Goal: Task Accomplishment & Management: Manage account settings

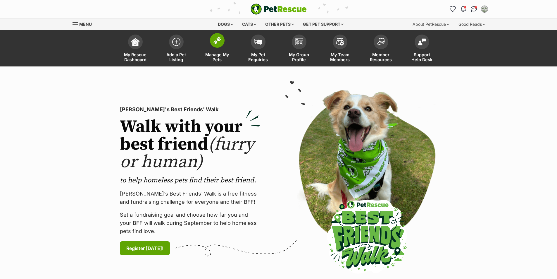
click at [222, 39] on span at bounding box center [217, 40] width 15 height 15
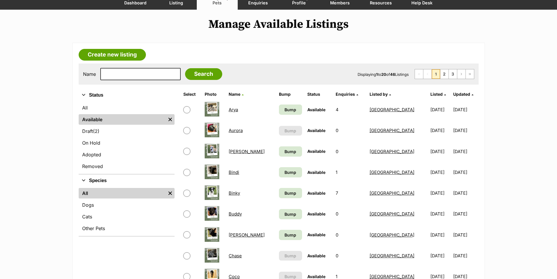
scroll to position [88, 0]
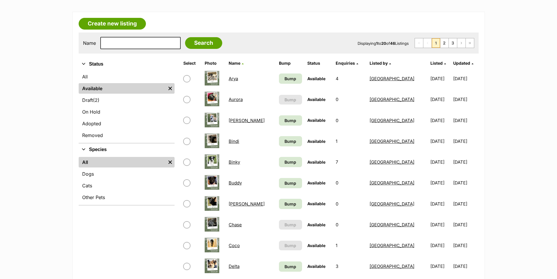
click at [231, 77] on link "Arya" at bounding box center [233, 79] width 9 height 6
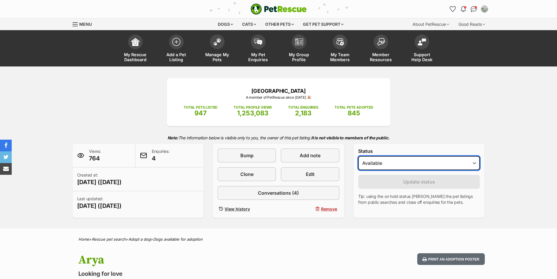
drag, startPoint x: 394, startPoint y: 162, endPoint x: 393, endPoint y: 166, distance: 3.8
click at [394, 162] on select "Draft - not available as listing has enquires Available On hold Adopted" at bounding box center [419, 163] width 122 height 14
select select "rehomed"
click at [358, 156] on select "Draft - not available as listing has enquires Available On hold Adopted" at bounding box center [419, 163] width 122 height 14
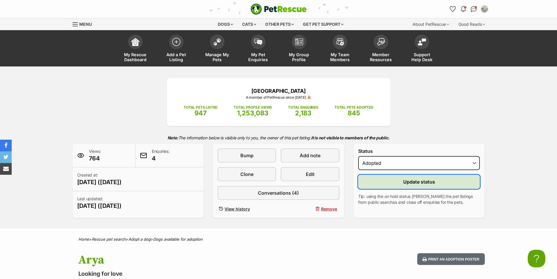
click at [405, 181] on span "Update status" at bounding box center [419, 181] width 32 height 7
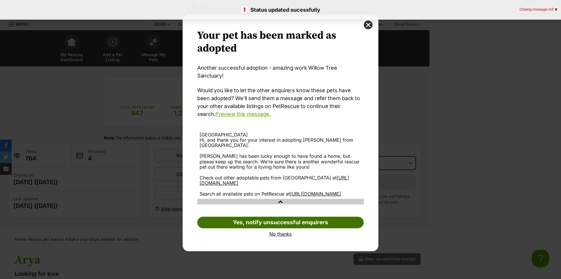
click at [258, 220] on link "Yes, notify unsuccessful enquirers" at bounding box center [280, 222] width 167 height 12
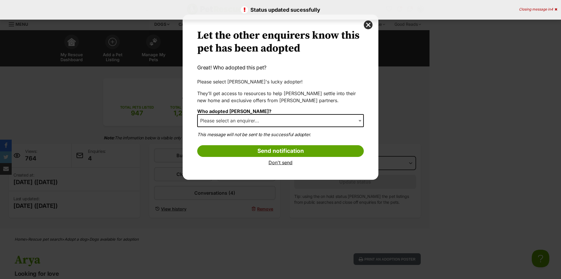
click at [258, 121] on span "Please select an enquirer..." at bounding box center [231, 120] width 67 height 8
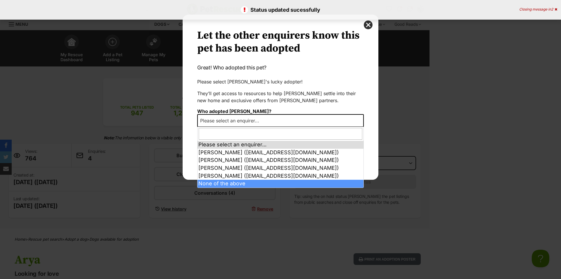
select select "other"
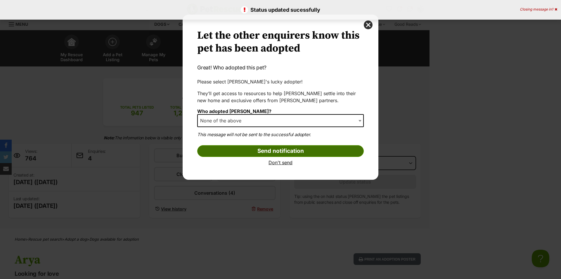
click at [265, 152] on input "Send notification" at bounding box center [280, 151] width 167 height 12
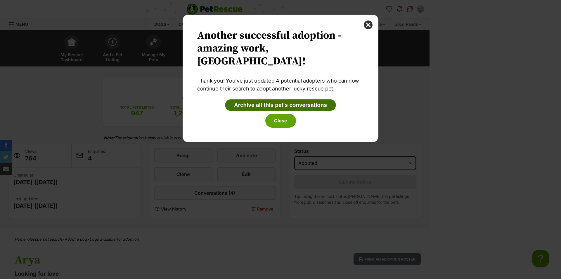
click at [263, 105] on button "Archive all this pet's conversations" at bounding box center [280, 105] width 111 height 12
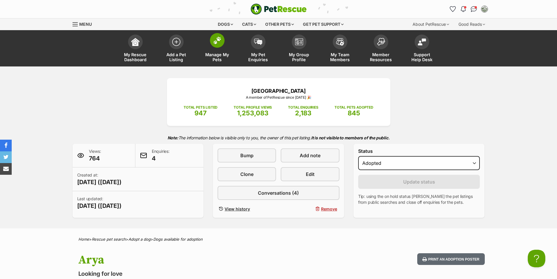
click at [214, 39] on img at bounding box center [217, 41] width 8 height 8
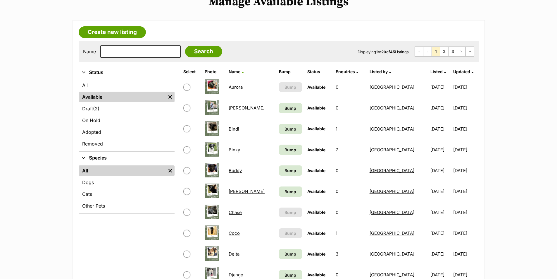
scroll to position [88, 0]
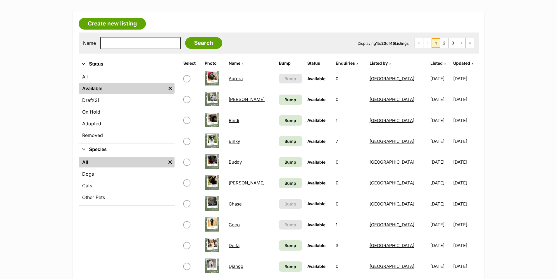
click at [235, 121] on link "Bindi" at bounding box center [234, 121] width 11 height 6
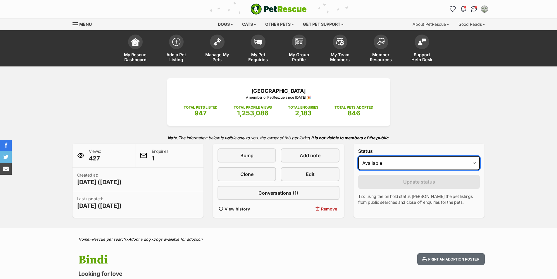
drag, startPoint x: 435, startPoint y: 162, endPoint x: 431, endPoint y: 169, distance: 8.1
click at [435, 162] on select "Draft - not available as listing has enquires Available On hold Adopted" at bounding box center [419, 163] width 122 height 14
select select "rehomed"
click at [358, 156] on select "Draft - not available as listing has enquires Available On hold Adopted" at bounding box center [419, 163] width 122 height 14
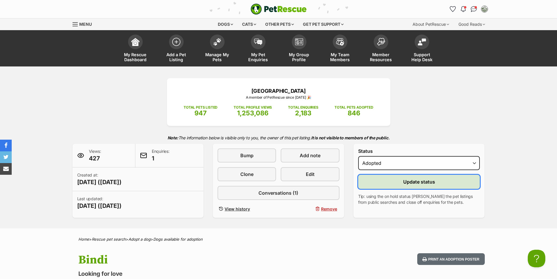
click at [424, 182] on span "Update status" at bounding box center [419, 181] width 32 height 7
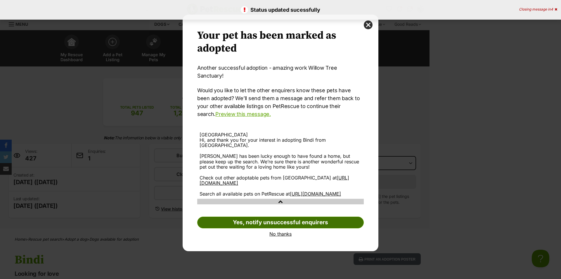
click at [243, 220] on link "Yes, notify unsuccessful enquirers" at bounding box center [280, 222] width 167 height 12
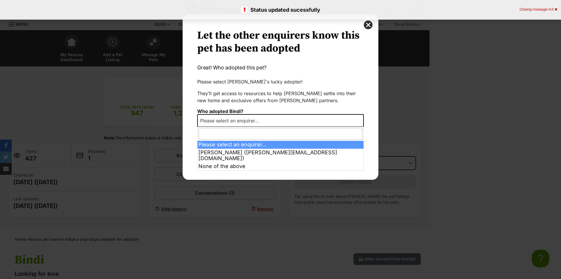
click at [254, 122] on span "Please select an enquirer..." at bounding box center [231, 120] width 67 height 8
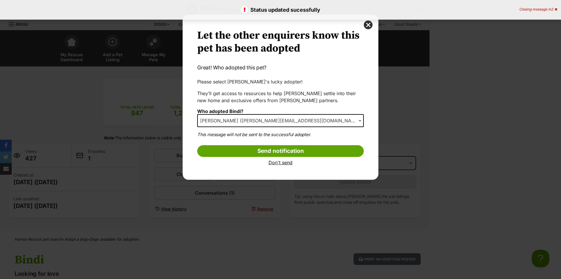
select select "2017121"
click at [256, 150] on input "Send notification" at bounding box center [280, 151] width 167 height 12
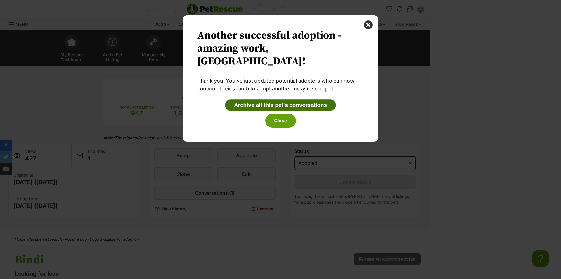
click at [276, 107] on button "Archive all this pet's conversations" at bounding box center [280, 105] width 111 height 12
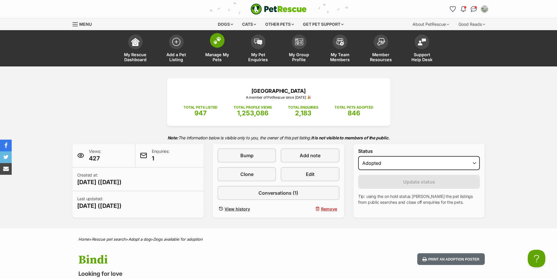
click at [218, 43] on img at bounding box center [217, 41] width 8 height 8
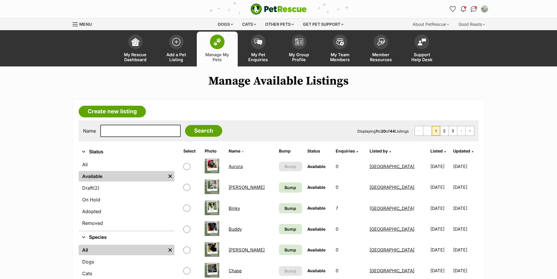
click at [233, 210] on link "Binky" at bounding box center [234, 208] width 11 height 6
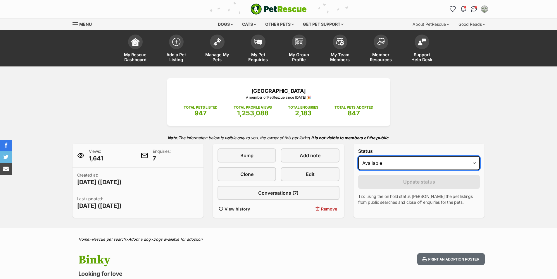
drag, startPoint x: 0, startPoint y: 0, endPoint x: 456, endPoint y: 168, distance: 485.9
click at [457, 166] on select "Draft - not available as listing has enquires Available On hold Adopted" at bounding box center [419, 163] width 122 height 14
click at [358, 156] on select "Draft - not available as listing has enquires Available On hold Adopted" at bounding box center [419, 163] width 122 height 14
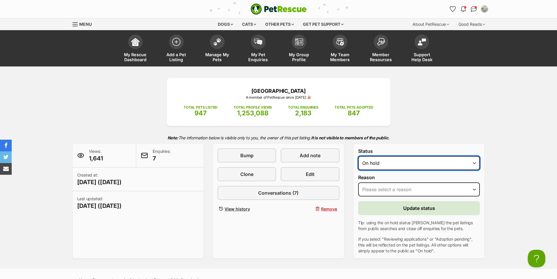
drag, startPoint x: 431, startPoint y: 165, endPoint x: 430, endPoint y: 168, distance: 3.3
click at [431, 165] on select "Draft - not available as listing has enquires Available On hold Adopted" at bounding box center [419, 163] width 122 height 14
select select "rehomed"
click at [358, 156] on select "Draft - not available as listing has enquires Available On hold Adopted" at bounding box center [419, 163] width 122 height 14
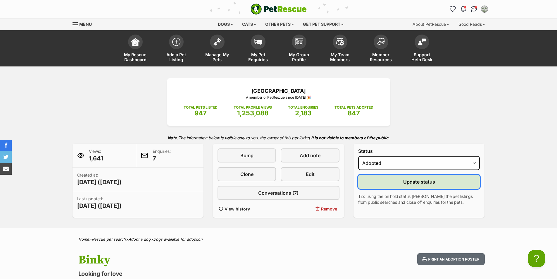
click at [416, 185] on button "Update status" at bounding box center [419, 182] width 122 height 14
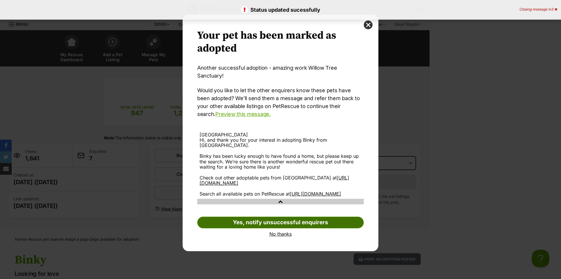
click at [334, 222] on link "Yes, notify unsuccessful enquirers" at bounding box center [280, 222] width 167 height 12
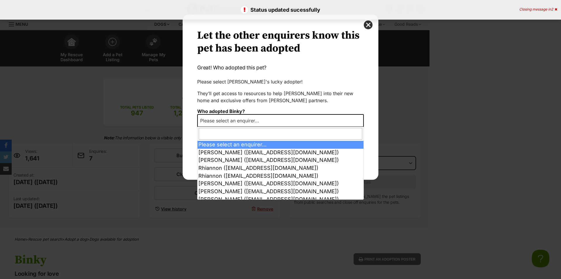
click at [252, 120] on span "Please select an enquirer..." at bounding box center [231, 120] width 67 height 8
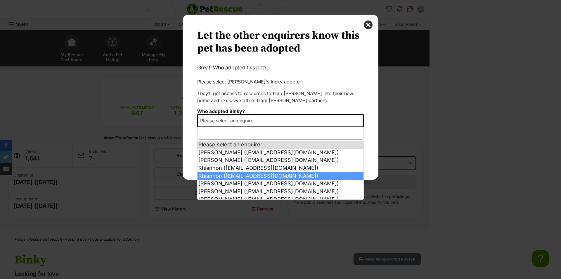
select select "2014368"
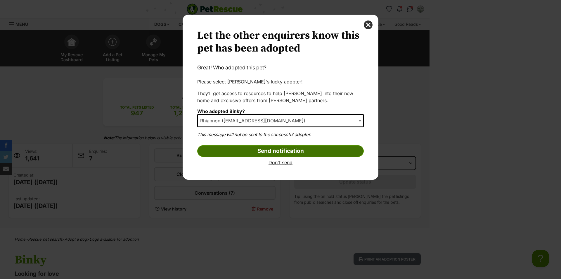
click at [264, 147] on input "Send notification" at bounding box center [280, 151] width 167 height 12
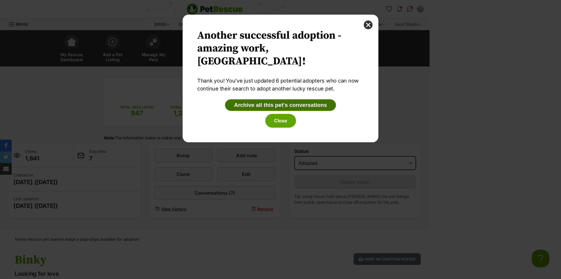
click at [283, 100] on button "Archive all this pet's conversations" at bounding box center [280, 105] width 111 height 12
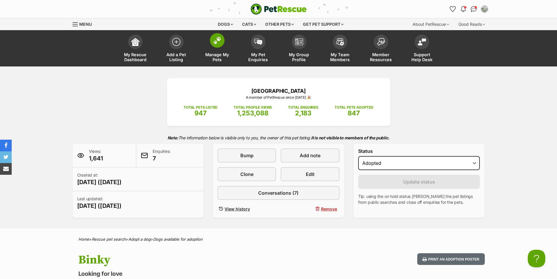
click at [220, 45] on span at bounding box center [217, 40] width 15 height 15
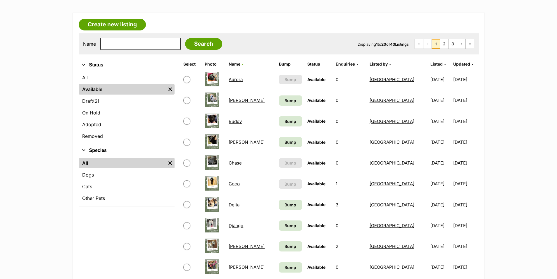
scroll to position [88, 0]
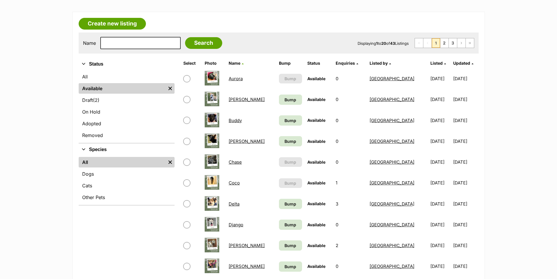
click at [237, 142] on link "[PERSON_NAME]" at bounding box center [247, 141] width 36 height 6
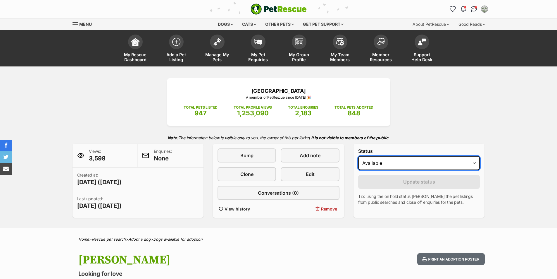
click at [406, 166] on select "Draft Available On hold Adopted" at bounding box center [419, 163] width 122 height 14
select select "rehomed"
click at [358, 156] on select "Draft Available On hold Adopted" at bounding box center [419, 163] width 122 height 14
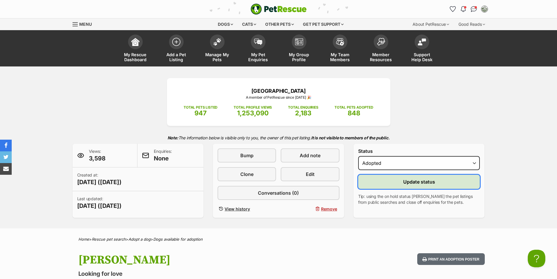
click at [405, 182] on span "Update status" at bounding box center [419, 181] width 32 height 7
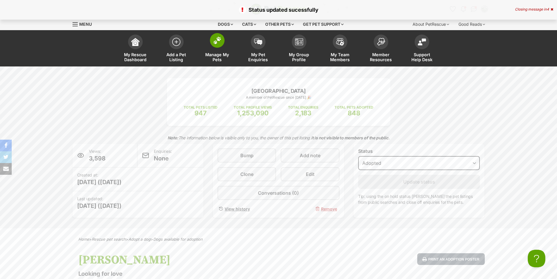
click at [227, 46] on link "Manage My Pets" at bounding box center [217, 49] width 41 height 35
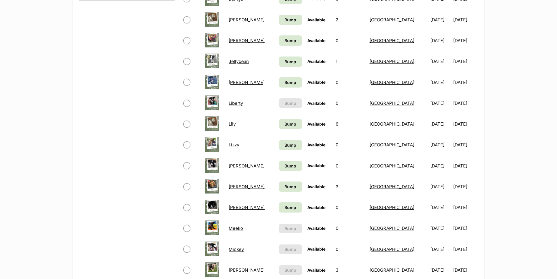
scroll to position [322, 0]
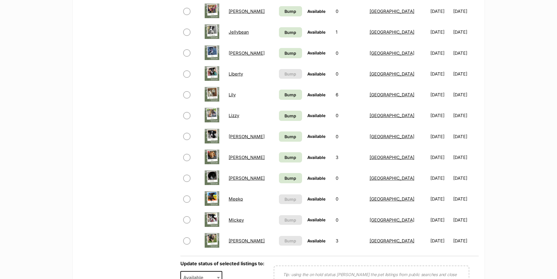
click at [235, 158] on link "[PERSON_NAME]" at bounding box center [247, 157] width 36 height 6
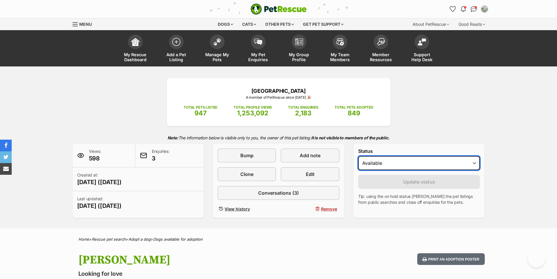
drag, startPoint x: 422, startPoint y: 162, endPoint x: 419, endPoint y: 170, distance: 8.1
click at [422, 162] on select "Draft - not available as listing has enquires Available On hold Adopted" at bounding box center [419, 163] width 122 height 14
select select "rehomed"
click at [358, 156] on select "Draft - not available as listing has enquires Available On hold Adopted" at bounding box center [419, 163] width 122 height 14
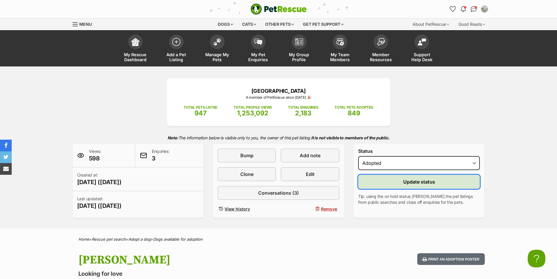
click at [410, 178] on span "Update status" at bounding box center [419, 181] width 32 height 7
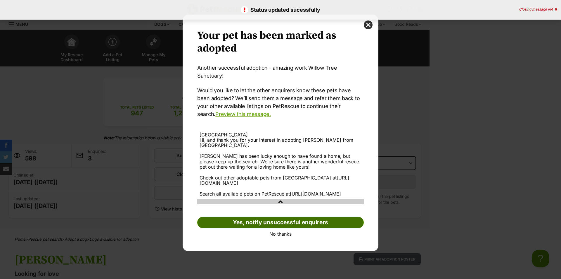
click at [263, 219] on link "Yes, notify unsuccessful enquirers" at bounding box center [280, 222] width 167 height 12
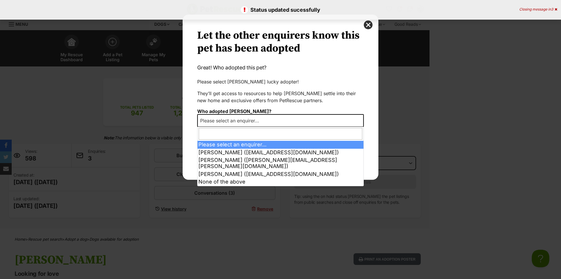
click at [248, 118] on span "Please select an enquirer..." at bounding box center [231, 120] width 67 height 8
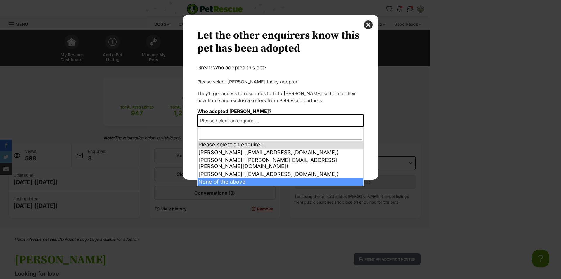
select select "other"
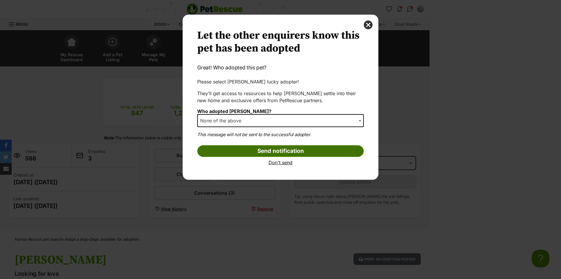
click at [265, 151] on input "Send notification" at bounding box center [280, 151] width 167 height 12
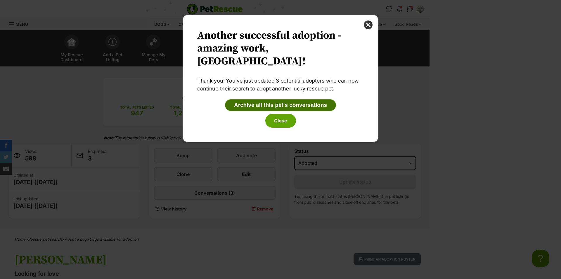
click at [293, 103] on button "Archive all this pet's conversations" at bounding box center [280, 105] width 111 height 12
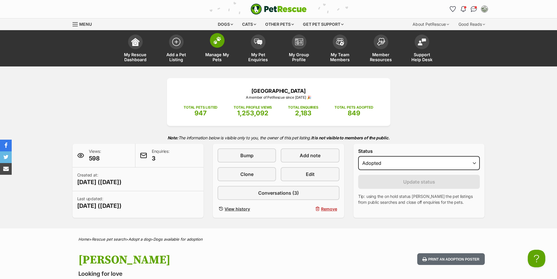
click at [220, 41] on img at bounding box center [217, 41] width 8 height 8
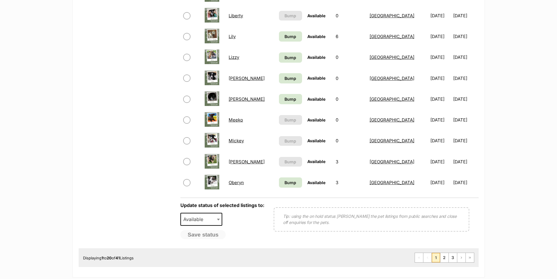
scroll to position [380, 0]
click at [442, 256] on link "2" at bounding box center [444, 256] width 8 height 9
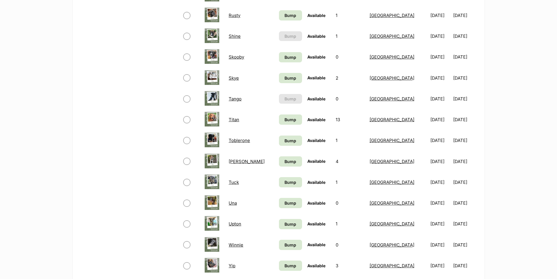
scroll to position [439, 0]
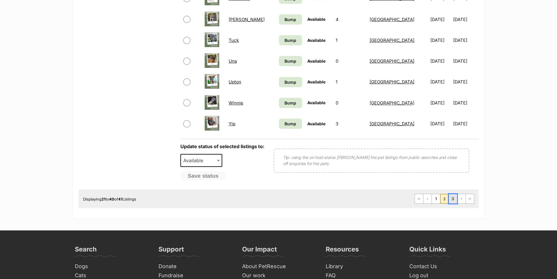
click at [452, 199] on link "3" at bounding box center [453, 198] width 8 height 9
